Goal: Information Seeking & Learning: Learn about a topic

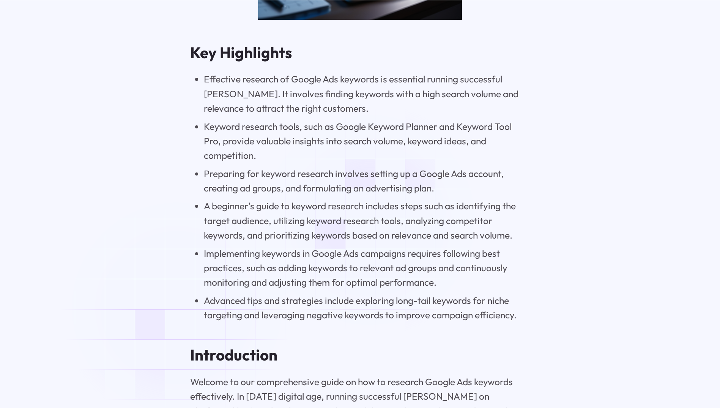
scroll to position [1055, 0]
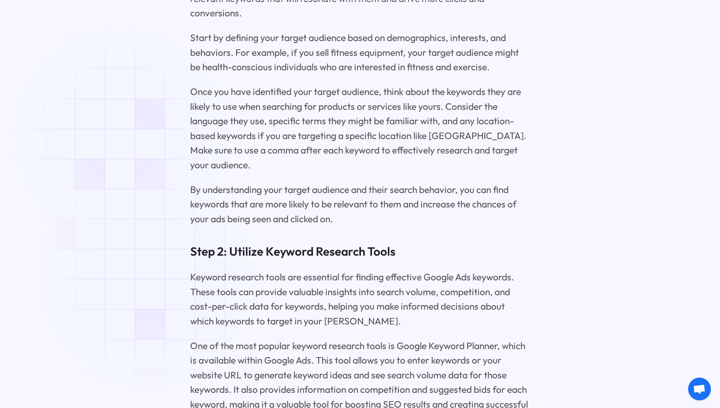
scroll to position [3732, 0]
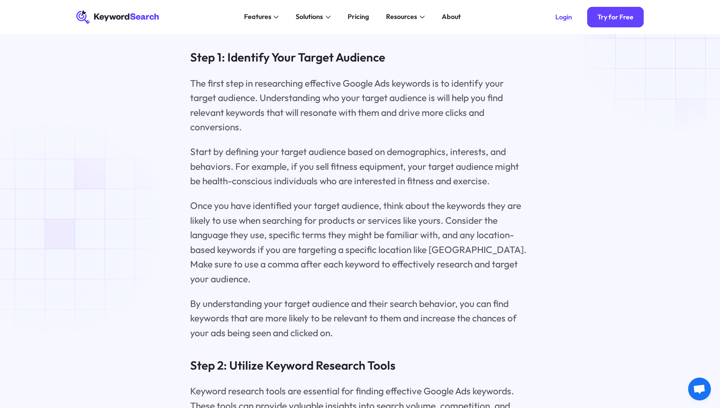
drag, startPoint x: 673, startPoint y: 38, endPoint x: 667, endPoint y: 41, distance: 6.8
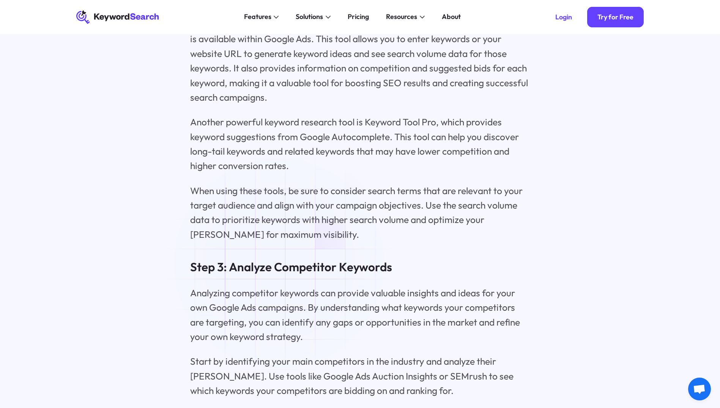
scroll to position [3998, 0]
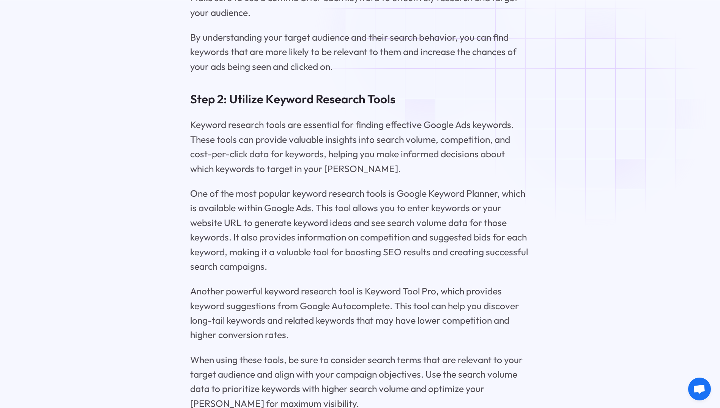
click at [596, 110] on div "How to Research Google Ads Keywords Effectively Key Highlights Effective resear…" at bounding box center [360, 188] width 595 height 7361
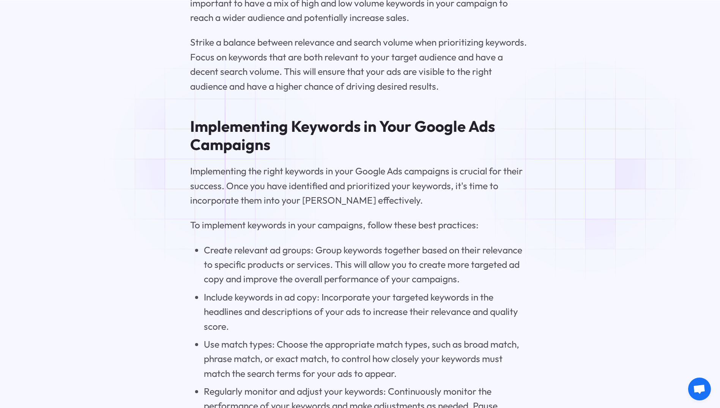
scroll to position [5099, 0]
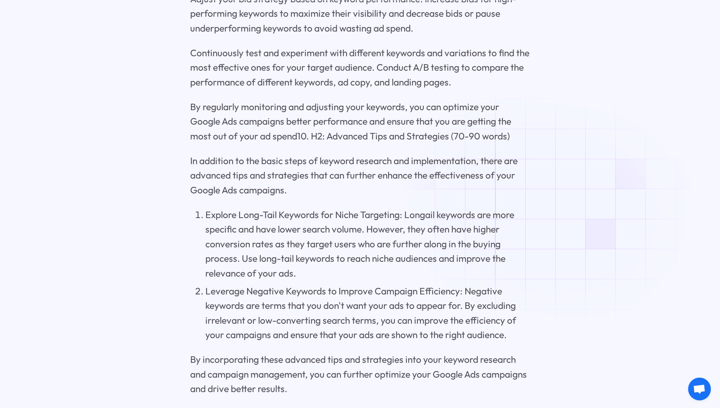
scroll to position [6161, 0]
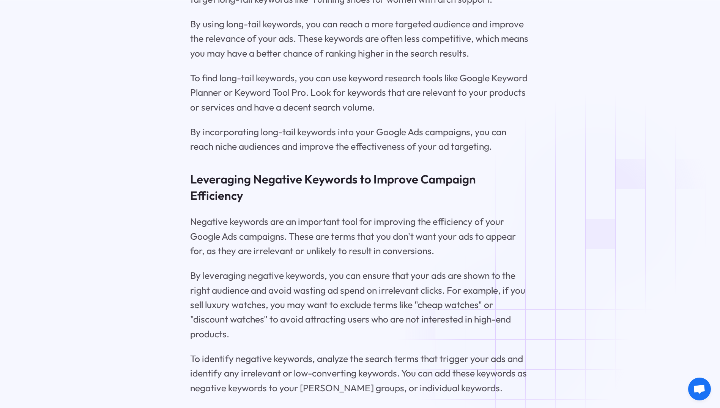
scroll to position [7012, 0]
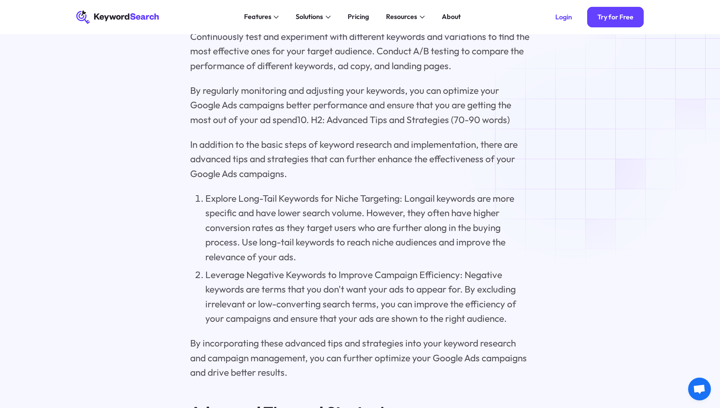
scroll to position [5950, 0]
